Goal: Find specific page/section: Find specific page/section

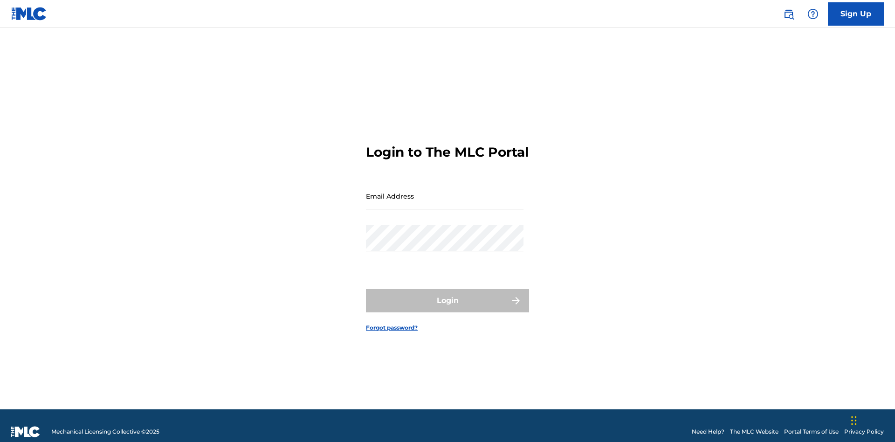
scroll to position [12, 0]
click at [445, 192] on input "Email Address" at bounding box center [445, 196] width 158 height 27
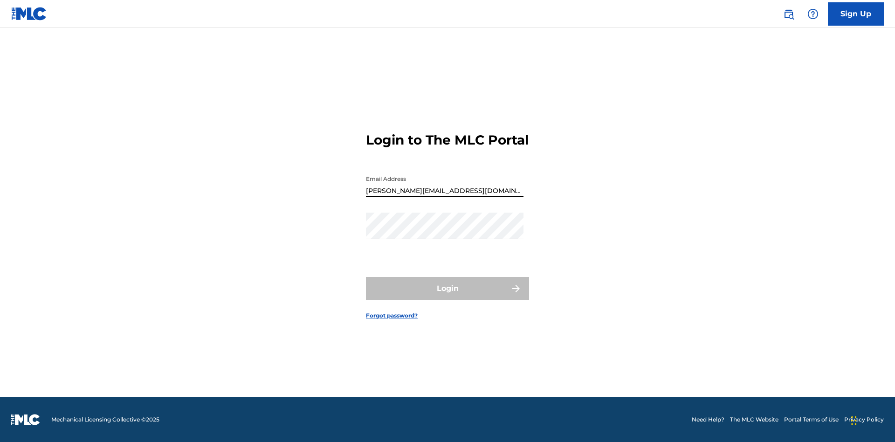
type input "[PERSON_NAME][EMAIL_ADDRESS][DOMAIN_NAME]"
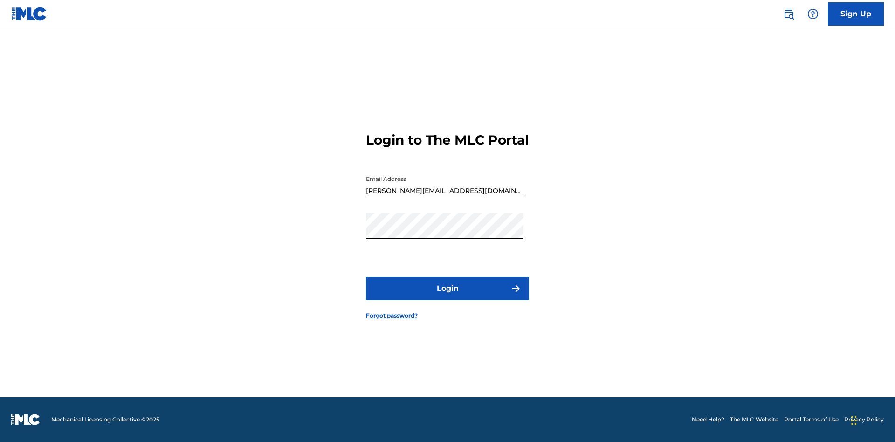
click at [447, 296] on button "Login" at bounding box center [447, 288] width 163 height 23
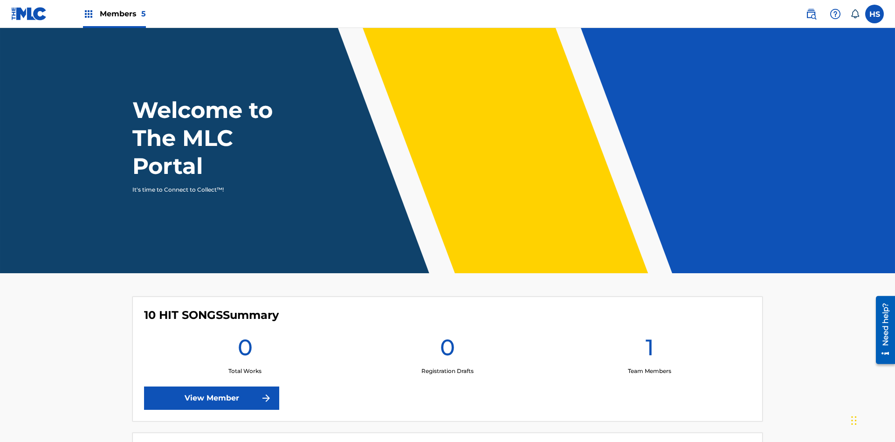
scroll to position [40, 0]
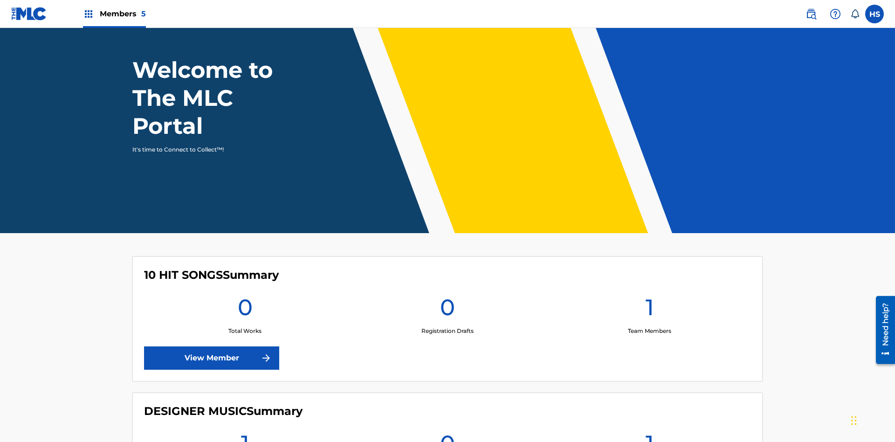
click at [114, 14] on span "Members 5" at bounding box center [123, 13] width 46 height 11
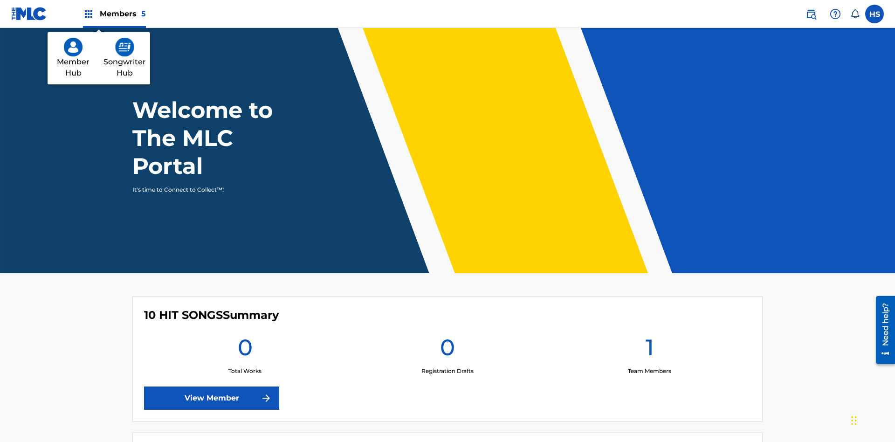
click at [124, 47] on img at bounding box center [124, 47] width 19 height 19
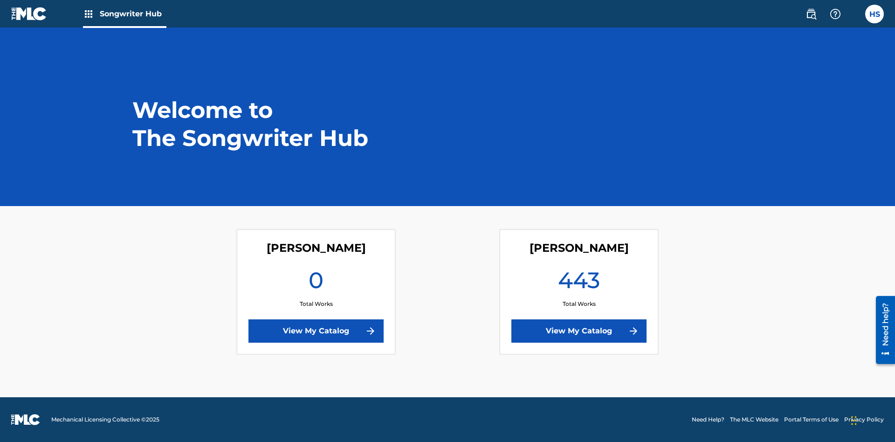
click at [579, 331] on link "View My Catalog" at bounding box center [578, 330] width 135 height 23
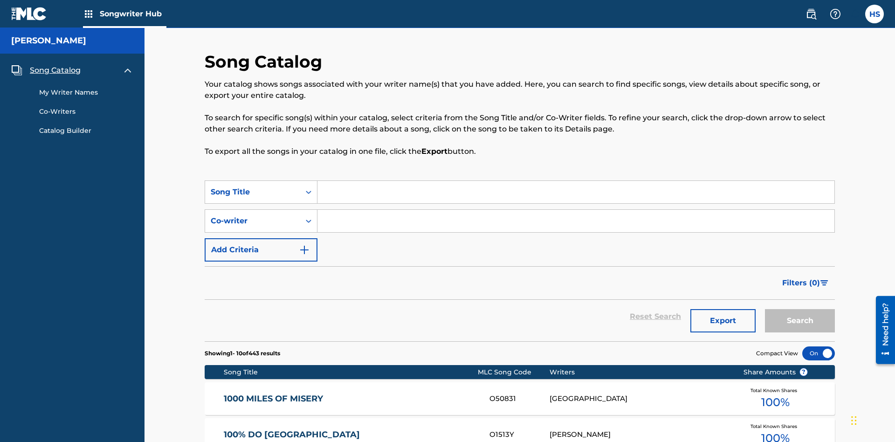
click at [55, 65] on span "Song Catalog" at bounding box center [55, 70] width 51 height 11
click at [253, 186] on div "Song Title" at bounding box center [253, 191] width 84 height 11
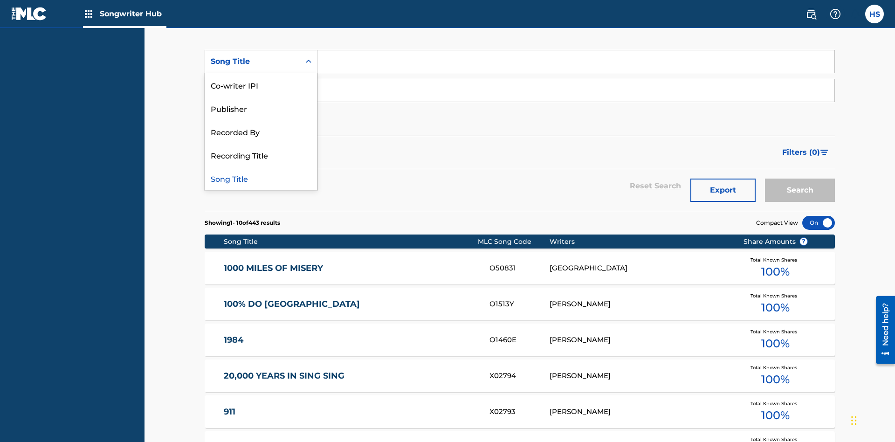
click at [261, 178] on div "Song Title" at bounding box center [261, 177] width 112 height 23
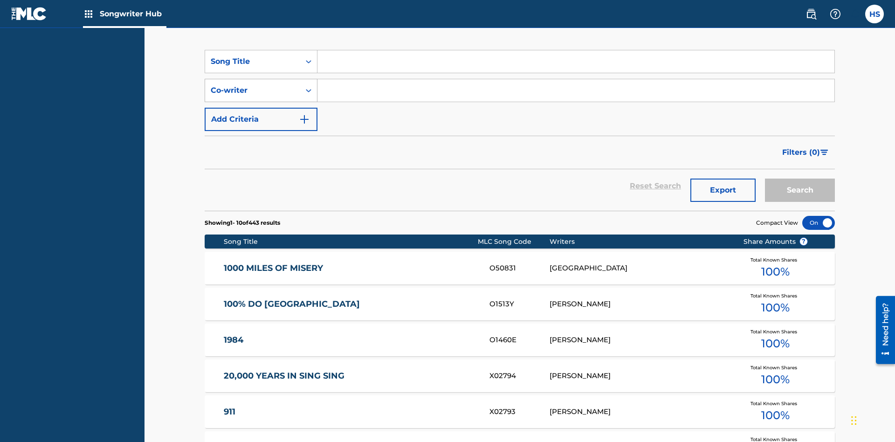
click at [253, 85] on div "Co-writer" at bounding box center [253, 90] width 84 height 11
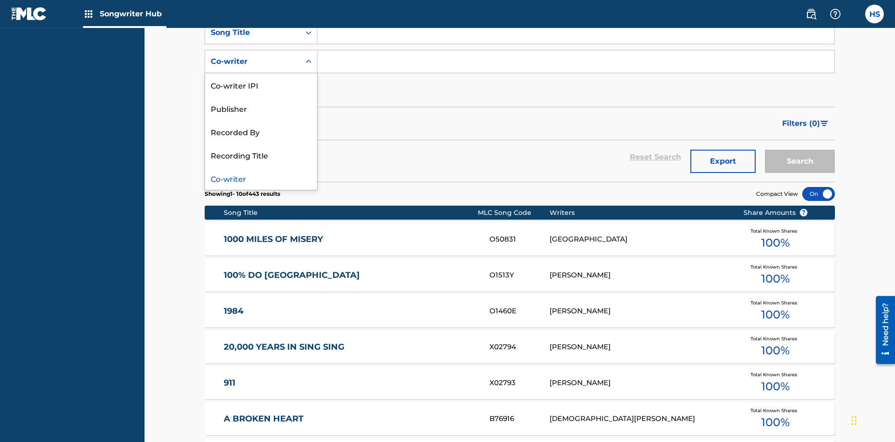
click at [261, 178] on div "Co-writer" at bounding box center [261, 177] width 112 height 23
click at [261, 79] on button "Add Criteria" at bounding box center [261, 90] width 113 height 23
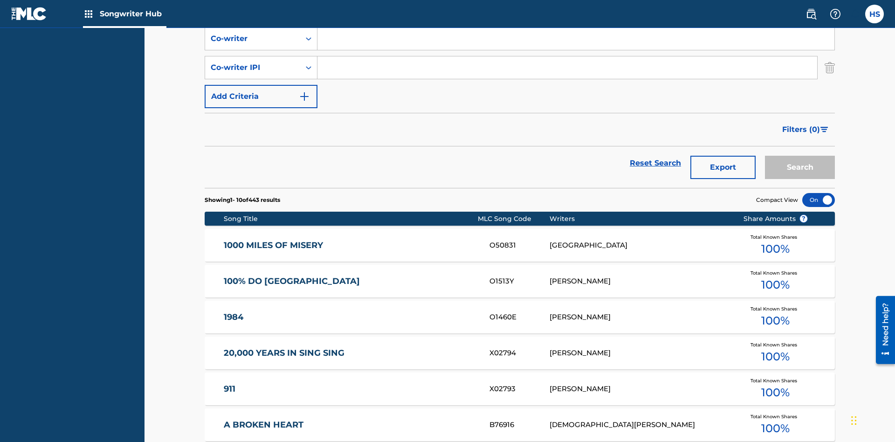
scroll to position [188, 0]
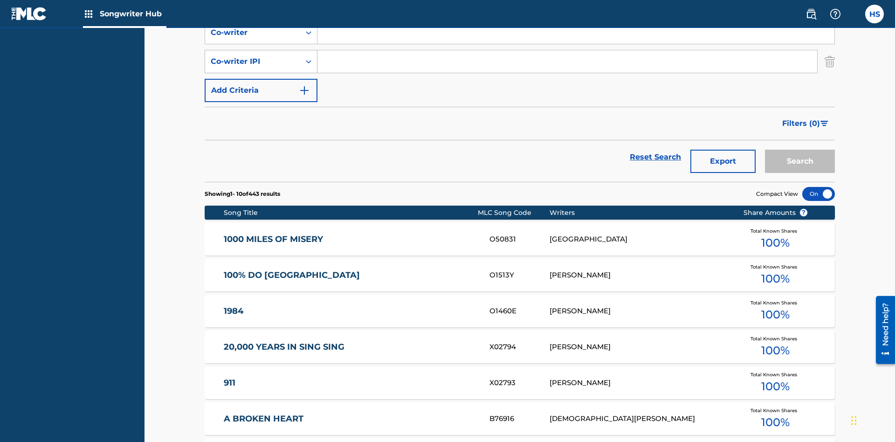
click at [253, 62] on div "Co-writer IPI" at bounding box center [253, 61] width 84 height 11
click at [261, 155] on div "Co-writer IPI" at bounding box center [261, 154] width 112 height 23
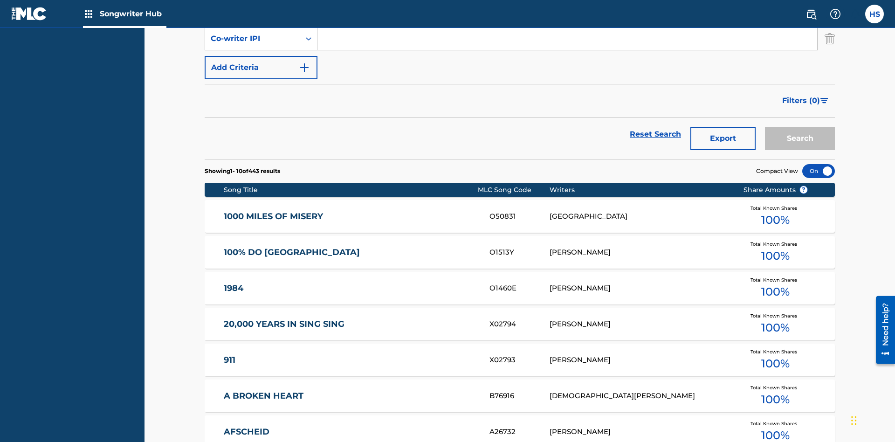
click at [261, 68] on button "Add Criteria" at bounding box center [261, 67] width 113 height 23
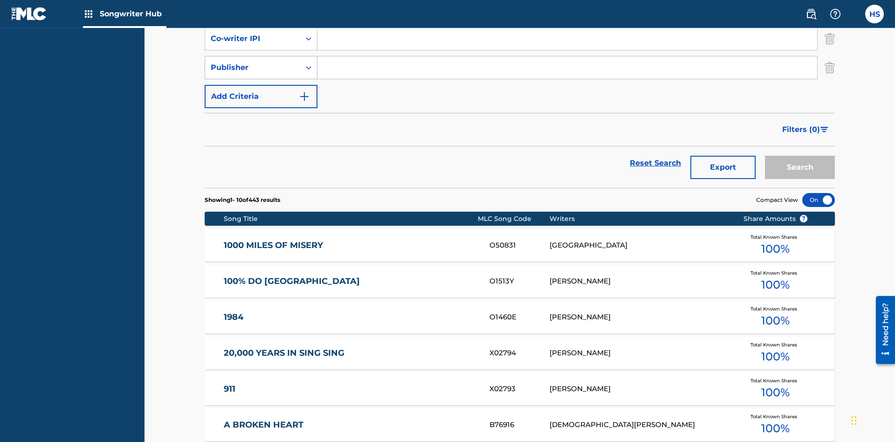
click at [253, 62] on div "Publisher" at bounding box center [253, 67] width 84 height 11
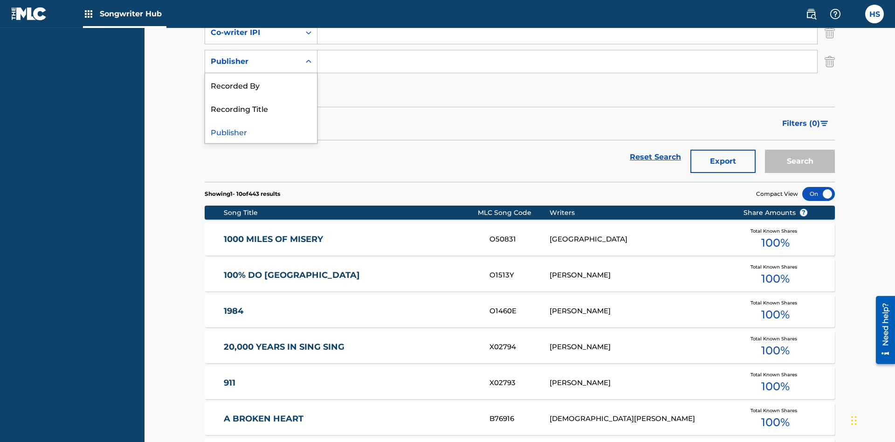
click at [261, 85] on div "Recorded By" at bounding box center [261, 84] width 112 height 23
click at [261, 79] on button "Add Criteria" at bounding box center [261, 90] width 113 height 23
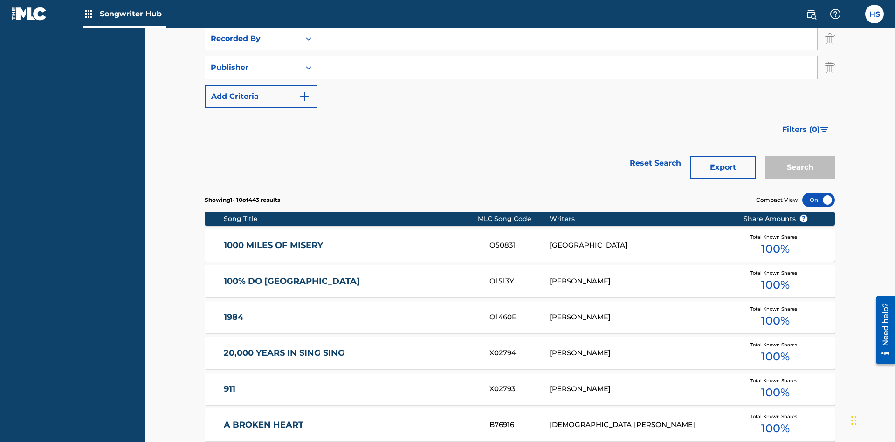
click at [253, 62] on div "Publisher" at bounding box center [253, 67] width 84 height 11
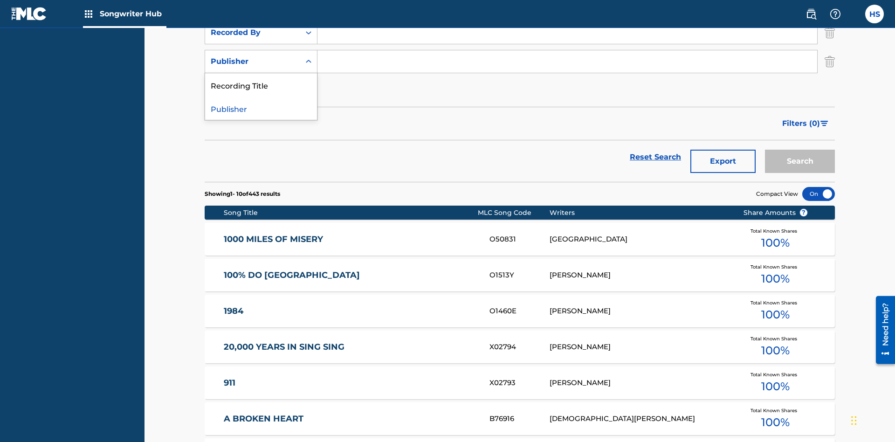
click at [261, 108] on div "Publisher" at bounding box center [261, 107] width 112 height 23
click at [261, 79] on button "Add Criteria" at bounding box center [261, 90] width 113 height 23
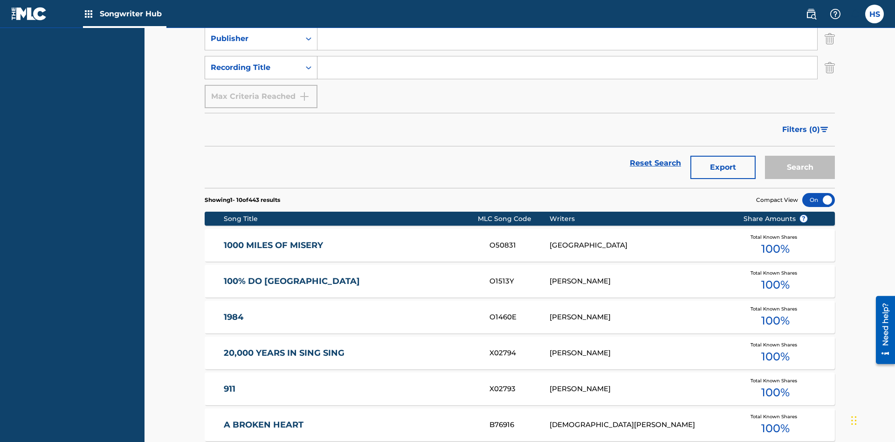
click at [253, 62] on div "Recording Title" at bounding box center [253, 67] width 84 height 11
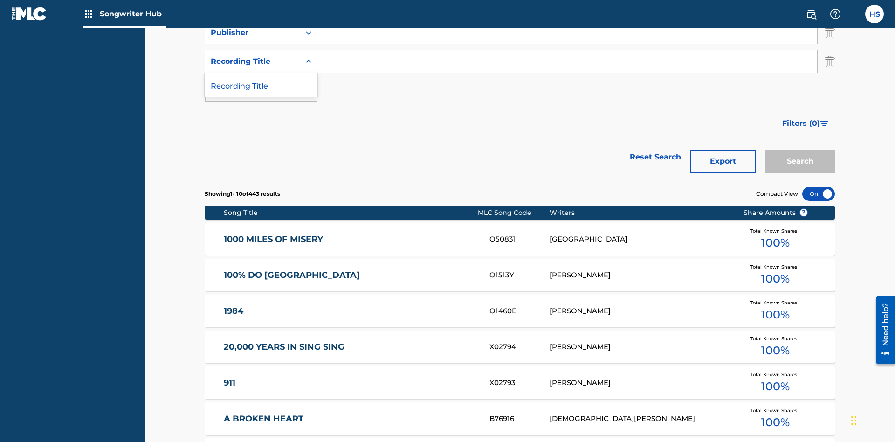
click at [261, 85] on div "Recording Title" at bounding box center [261, 84] width 112 height 23
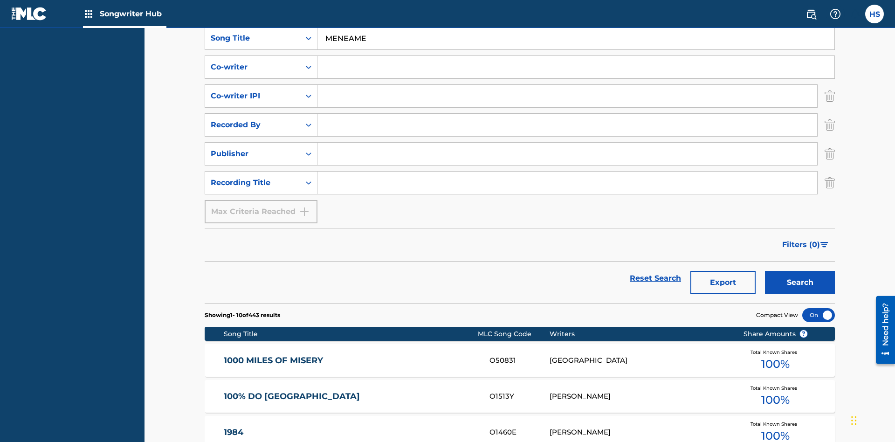
type input "MENEAME"
click at [575, 67] on input "Search Form" at bounding box center [575, 67] width 517 height 22
type input "DRAACO DALLAS AVENTURA"
click at [567, 85] on input "Search Form" at bounding box center [567, 96] width 500 height 22
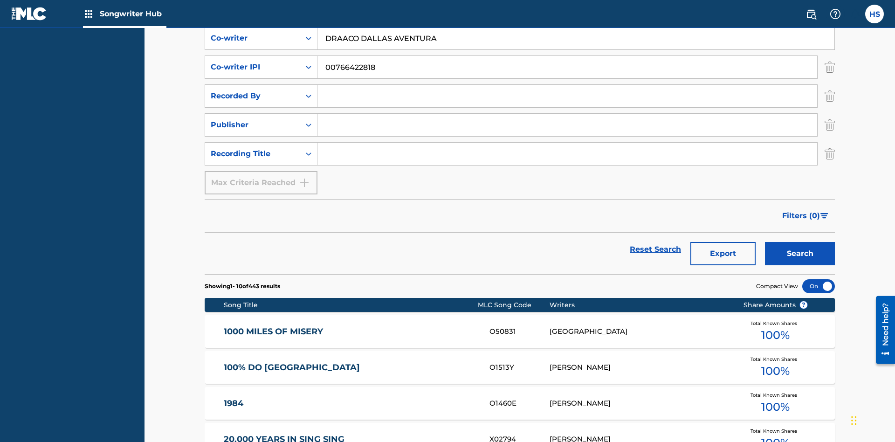
type input "00766422818"
click at [567, 85] on input "Search Form" at bounding box center [567, 96] width 500 height 22
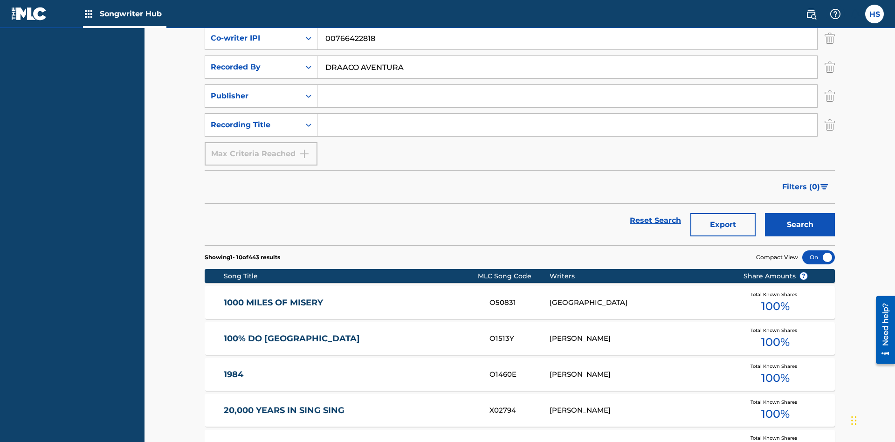
type input "DRAACO AVENTURA"
click at [567, 85] on input "Search Form" at bounding box center [567, 96] width 500 height 22
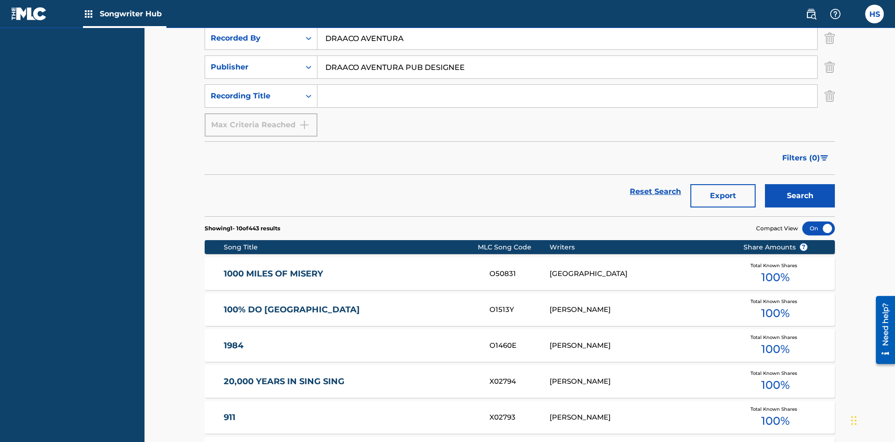
type input "DRAACO AVENTURA PUB DESIGNEE"
click at [567, 85] on input "Search Form" at bounding box center [567, 96] width 500 height 22
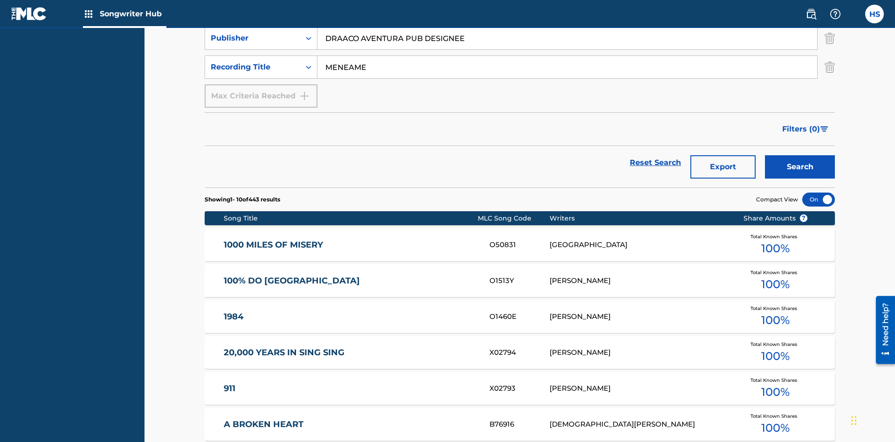
type input "MENEAME"
click at [800, 155] on button "Search" at bounding box center [800, 166] width 70 height 23
